Goal: Task Accomplishment & Management: Use online tool/utility

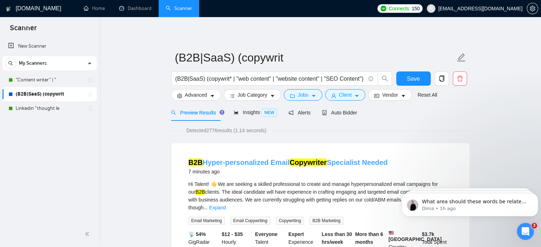
click at [237, 162] on link "B2B Hyper-personalized Email Copywriter Specialist Needed" at bounding box center [288, 163] width 199 height 8
click at [343, 117] on div "Auto Bidder" at bounding box center [339, 112] width 35 height 17
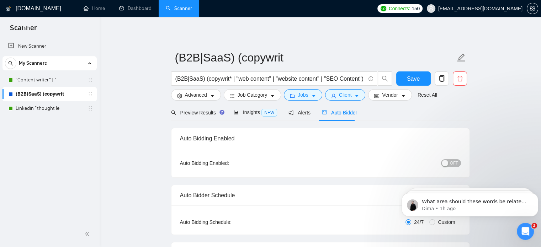
checkbox input "true"
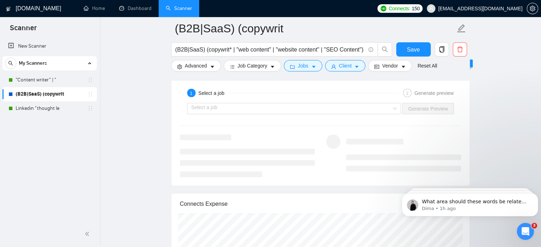
scroll to position [1351, 0]
click at [287, 105] on input "search" at bounding box center [291, 108] width 201 height 11
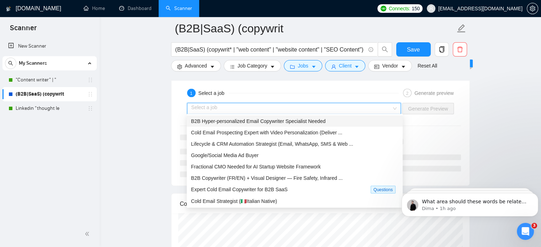
click at [263, 123] on span "B2B Hyper-personalized Email Copywriter Specialist Needed" at bounding box center [258, 121] width 134 height 6
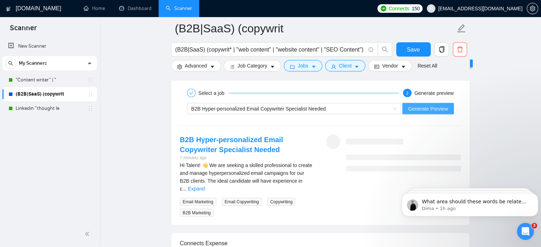
click at [418, 107] on span "Generate Preview" at bounding box center [428, 109] width 40 height 8
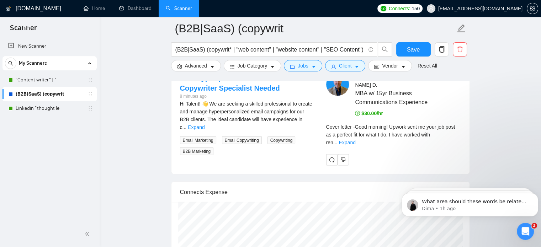
scroll to position [1412, 0]
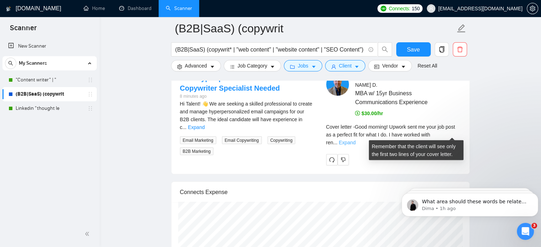
click at [355, 140] on link "Expand" at bounding box center [347, 143] width 17 height 6
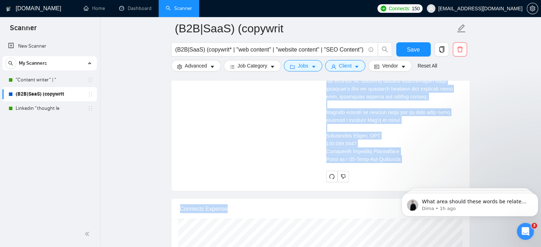
scroll to position [1678, 0]
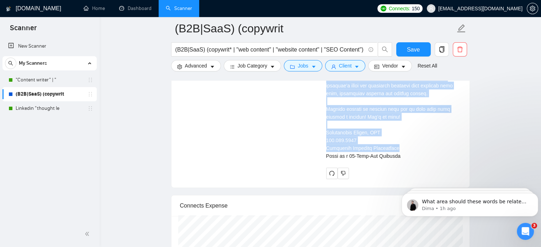
drag, startPoint x: 338, startPoint y: 142, endPoint x: 401, endPoint y: 142, distance: 63.0
click at [398, 146] on div "Cover letter" at bounding box center [393, 11] width 135 height 297
copy div "Lore ipsumdo! Sitame cons ad elit sed doei te i utlabor etd mag aliq E ad. M ve…"
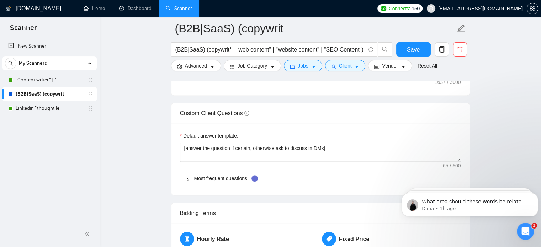
scroll to position [0, 0]
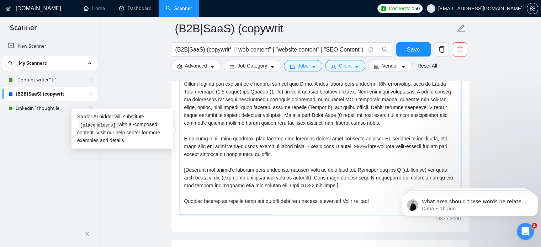
click at [247, 106] on textarea "Cover letter template:" at bounding box center [320, 135] width 281 height 160
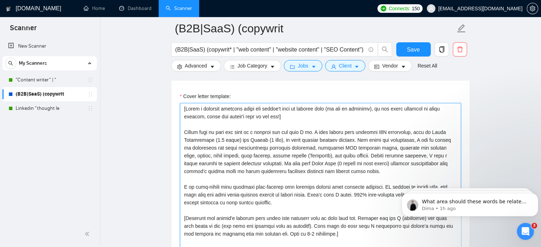
scroll to position [748, 0]
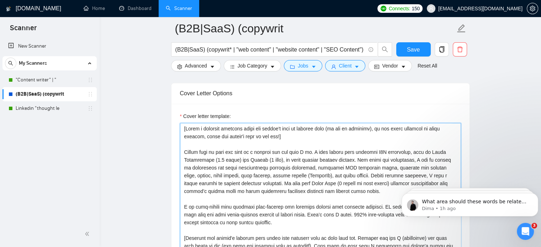
paste textarea "[Start with a personal anecdote congratulating the client on the success of the…"
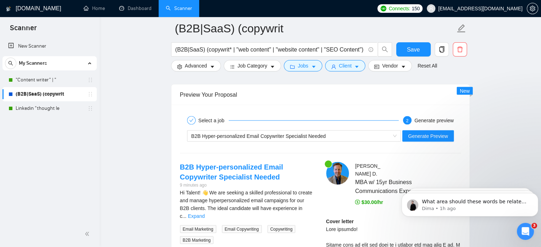
scroll to position [1314, 0]
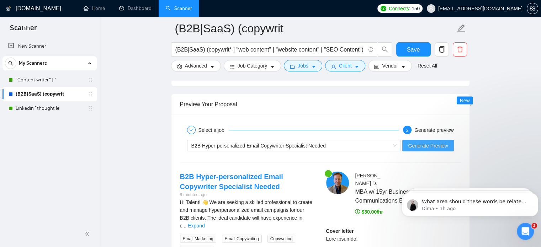
type textarea "[Write a personal greeting using the client's name or company name (if any is p…"
click at [435, 142] on span "Generate Preview" at bounding box center [428, 146] width 40 height 8
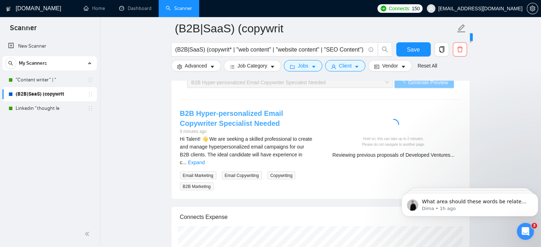
scroll to position [1412, 0]
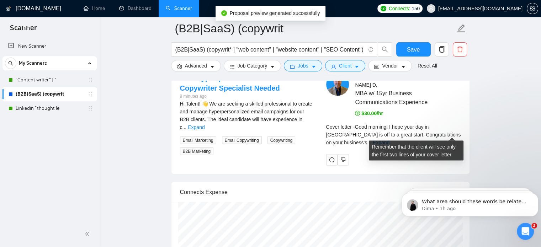
click at [452, 128] on div "Cover letter - Good morning! I hope your day in [GEOGRAPHIC_DATA] is off to a g…" at bounding box center [393, 134] width 135 height 23
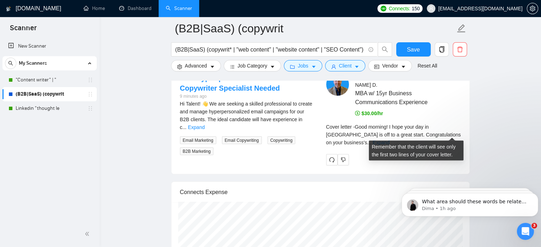
click at [390, 140] on link "Expand" at bounding box center [381, 143] width 17 height 6
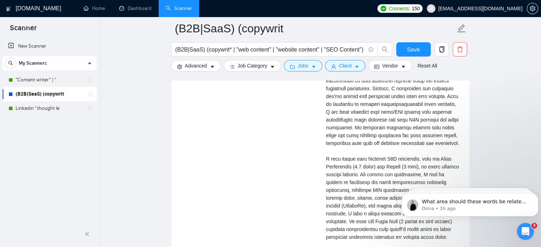
scroll to position [1503, 0]
click at [471, 198] on div "What area should these words be related to? 🙏 Did you have a chance to address …" at bounding box center [470, 205] width 126 height 14
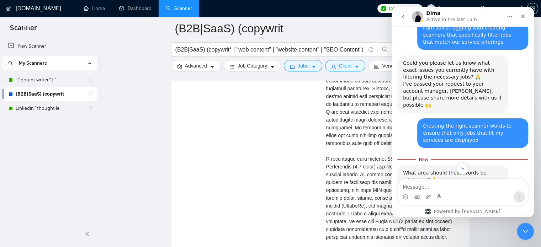
scroll to position [454, 0]
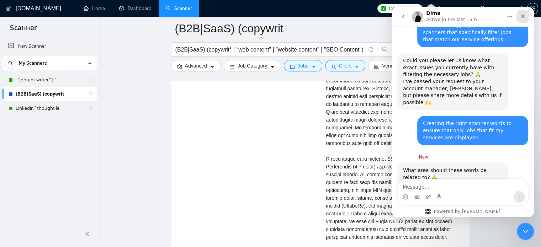
click at [521, 14] on icon "Close" at bounding box center [523, 17] width 6 height 6
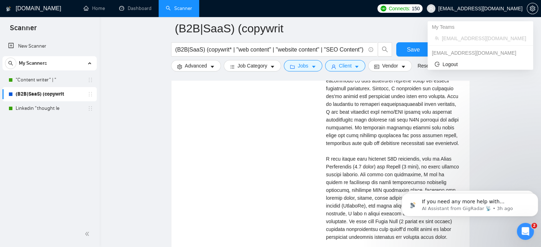
scroll to position [0, 0]
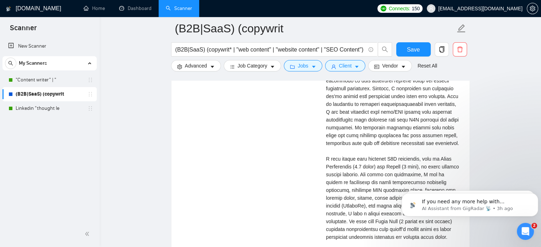
click at [385, 198] on div "Cover letter" at bounding box center [393, 198] width 135 height 321
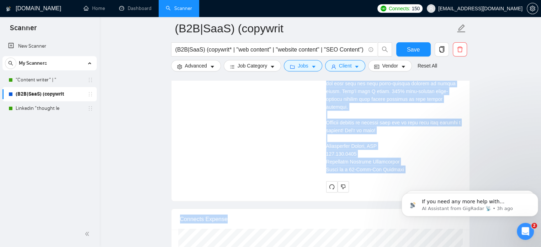
scroll to position [1688, 0]
drag, startPoint x: 327, startPoint y: 108, endPoint x: 410, endPoint y: 165, distance: 101.0
click at [410, 165] on div "Cover letter" at bounding box center [393, 13] width 135 height 321
copy div "Good morning! I hope your day in [GEOGRAPHIC_DATA] is off to a great start. Con…"
click at [43, 109] on link "Linkedin "thought le" at bounding box center [50, 108] width 68 height 14
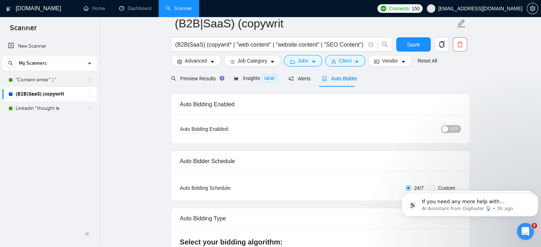
scroll to position [0, 0]
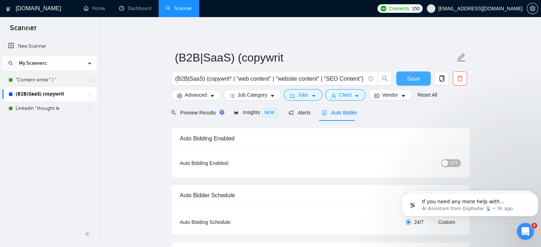
click at [420, 76] on button "Save" at bounding box center [413, 79] width 35 height 14
checkbox input "true"
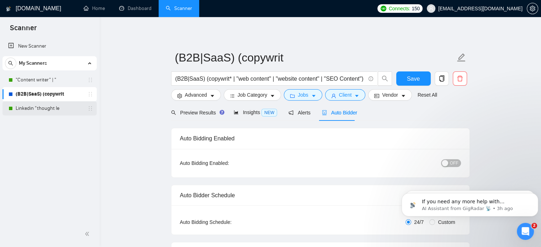
click at [43, 108] on link "Linkedin "thought le" at bounding box center [50, 108] width 68 height 14
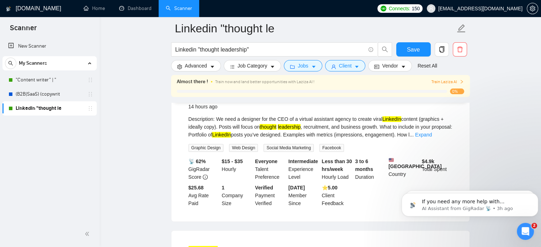
scroll to position [256, 0]
